Goal: Information Seeking & Learning: Find specific fact

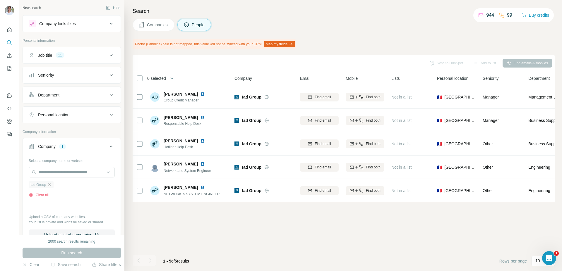
click at [51, 187] on icon "button" at bounding box center [49, 185] width 5 height 5
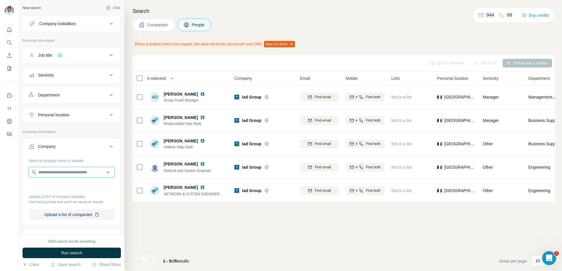
click at [53, 174] on input "text" at bounding box center [72, 172] width 86 height 11
paste input "**********"
type input "**********"
click at [63, 192] on div "Vivint [DOMAIN_NAME]" at bounding box center [69, 188] width 79 height 16
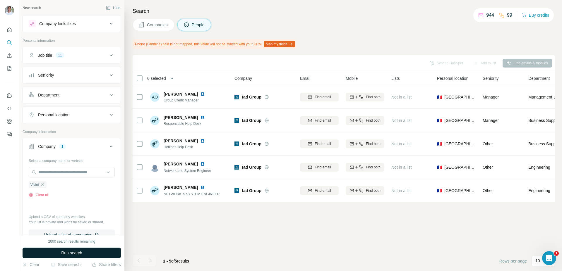
click at [68, 250] on button "Run search" at bounding box center [72, 253] width 98 height 11
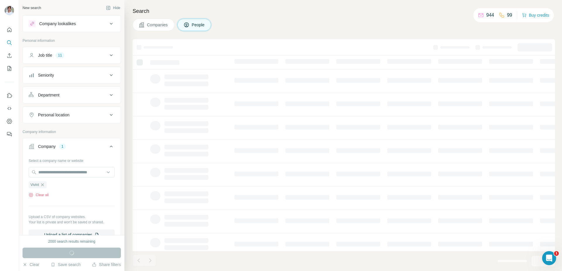
click at [150, 24] on span "Companies" at bounding box center [157, 25] width 21 height 6
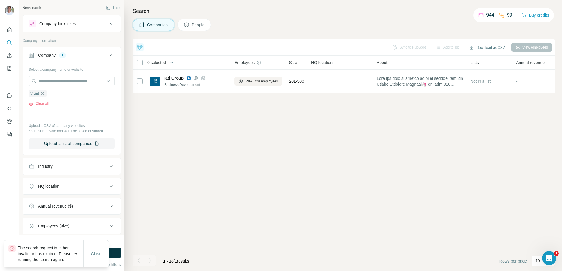
click at [109, 250] on button "Run search" at bounding box center [72, 253] width 98 height 11
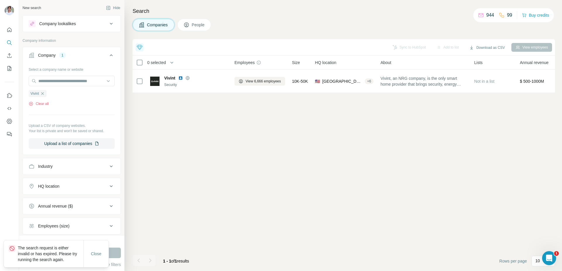
click at [109, 252] on div "Run search" at bounding box center [72, 253] width 98 height 11
click at [100, 253] on span "Close" at bounding box center [96, 254] width 11 height 6
click at [100, 253] on button "Close" at bounding box center [96, 254] width 19 height 11
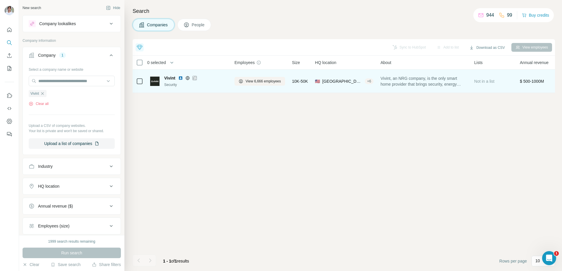
drag, startPoint x: 180, startPoint y: 76, endPoint x: 221, endPoint y: 84, distance: 41.9
click at [180, 77] on img at bounding box center [180, 78] width 5 height 5
click at [247, 86] on div "View 6,666 employees" at bounding box center [259, 81] width 51 height 16
click at [247, 81] on span "View 6,666 employees" at bounding box center [263, 81] width 35 height 5
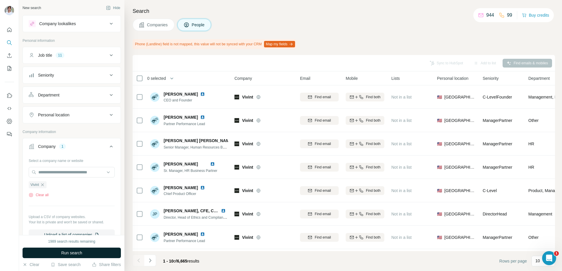
click at [99, 253] on button "Run search" at bounding box center [72, 253] width 98 height 11
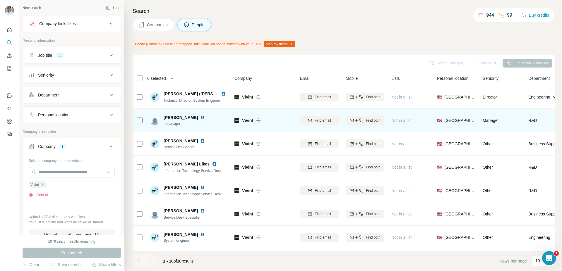
click at [200, 116] on img at bounding box center [202, 117] width 5 height 5
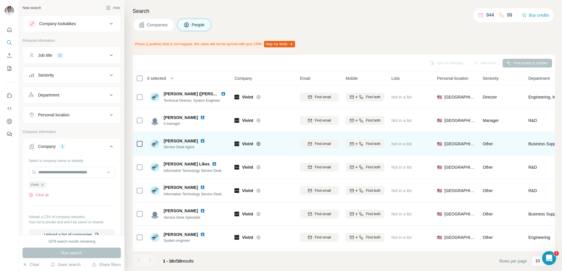
click at [200, 140] on img at bounding box center [202, 141] width 5 height 5
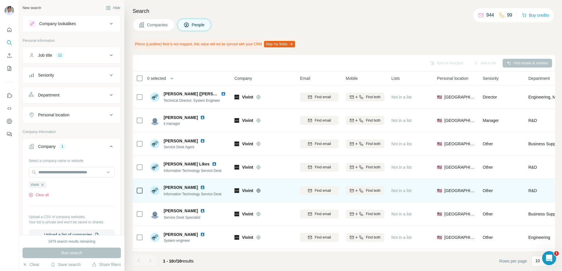
click at [200, 187] on img at bounding box center [202, 187] width 5 height 5
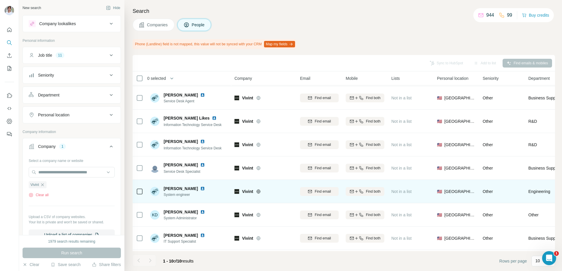
scroll to position [47, 0]
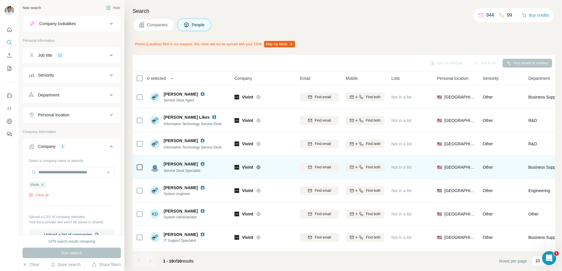
drag, startPoint x: 193, startPoint y: 163, endPoint x: 193, endPoint y: 171, distance: 7.9
click at [200, 163] on img at bounding box center [202, 164] width 5 height 5
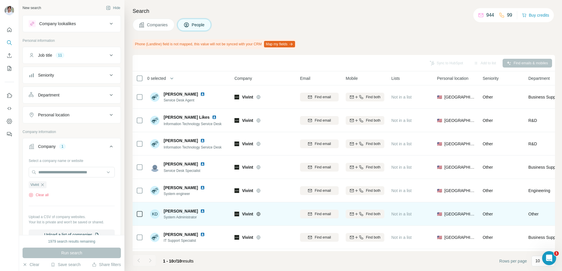
click at [200, 210] on img at bounding box center [202, 211] width 5 height 5
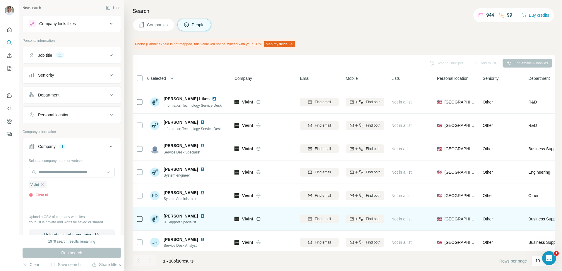
scroll to position [71, 0]
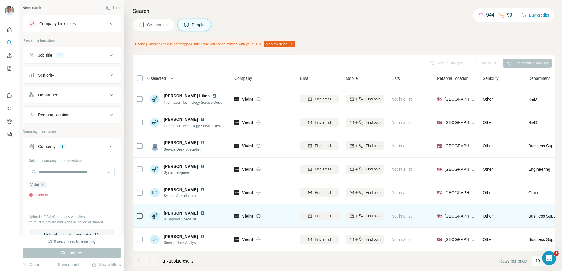
drag, startPoint x: 208, startPoint y: 210, endPoint x: 199, endPoint y: 220, distance: 14.1
click at [205, 211] on img at bounding box center [202, 213] width 5 height 5
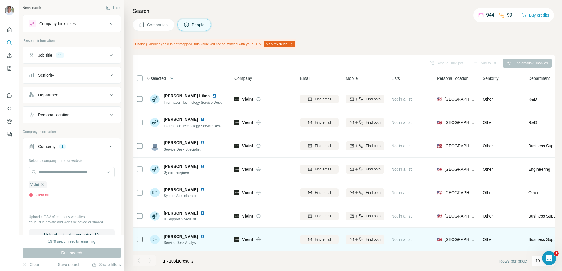
click at [200, 234] on img at bounding box center [202, 236] width 5 height 5
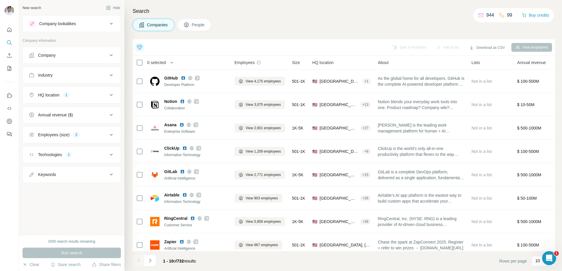
click at [277, 31] on div "Companies People" at bounding box center [344, 25] width 422 height 12
